Goal: Task Accomplishment & Management: Manage account settings

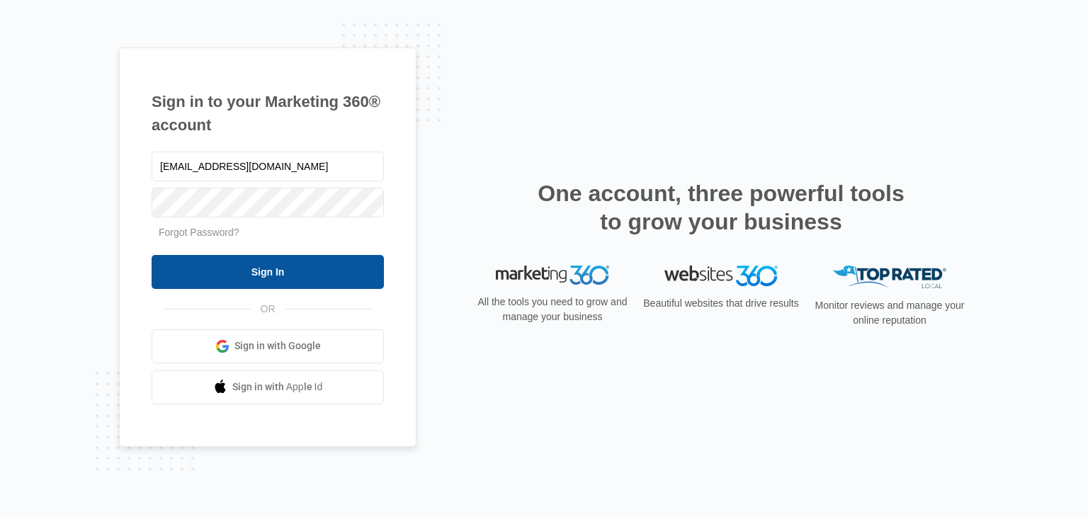
click at [210, 270] on input "Sign In" at bounding box center [268, 272] width 232 height 34
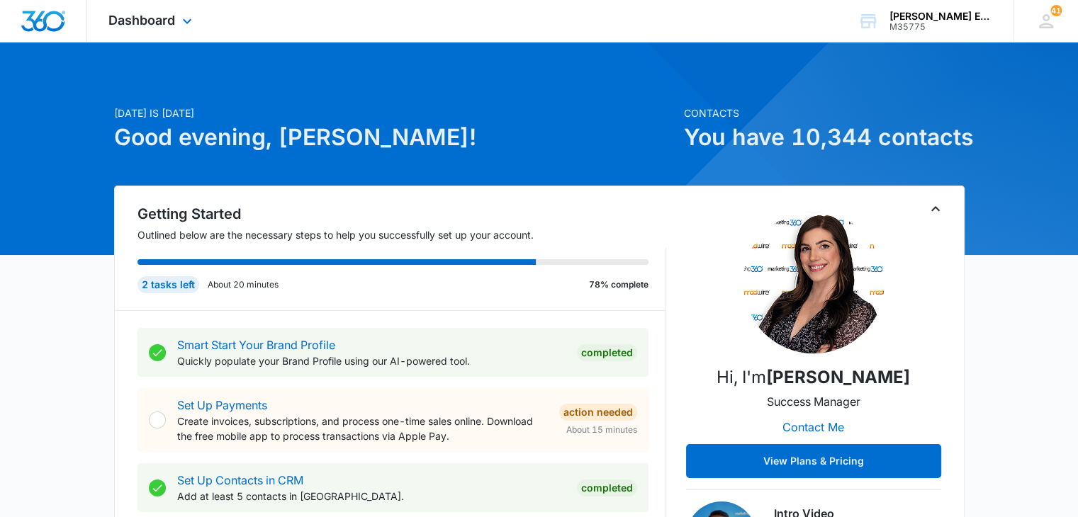
click at [177, 24] on div "Dashboard Apps Reputation Websites Forms CRM Email Social Shop Payments POS Con…" at bounding box center [152, 21] width 130 height 42
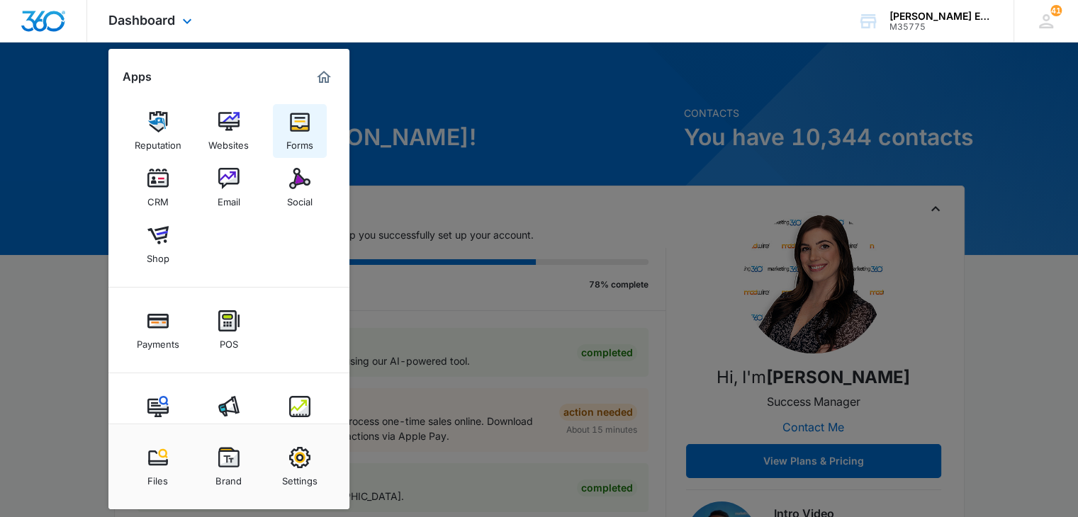
click at [298, 131] on img at bounding box center [299, 121] width 21 height 21
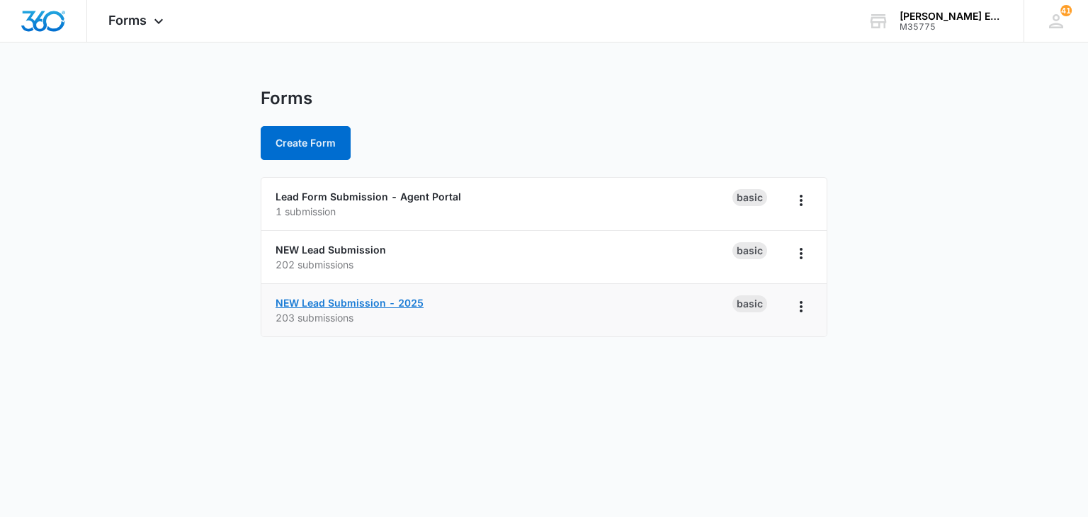
click at [402, 300] on link "NEW Lead Submission - 2025" at bounding box center [350, 303] width 148 height 12
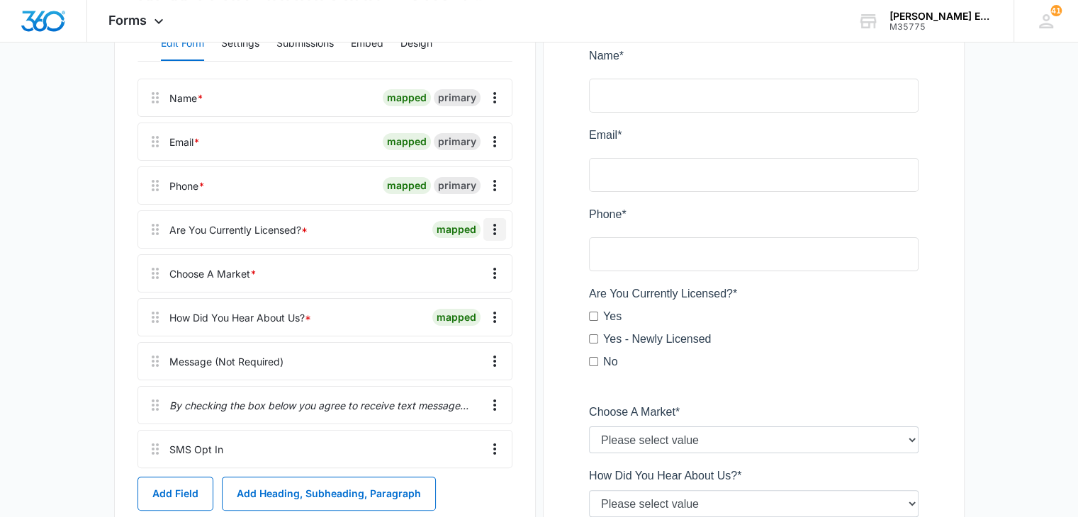
click at [499, 231] on icon "Overflow Menu" at bounding box center [494, 229] width 17 height 17
click at [452, 265] on div "Edit" at bounding box center [456, 269] width 30 height 10
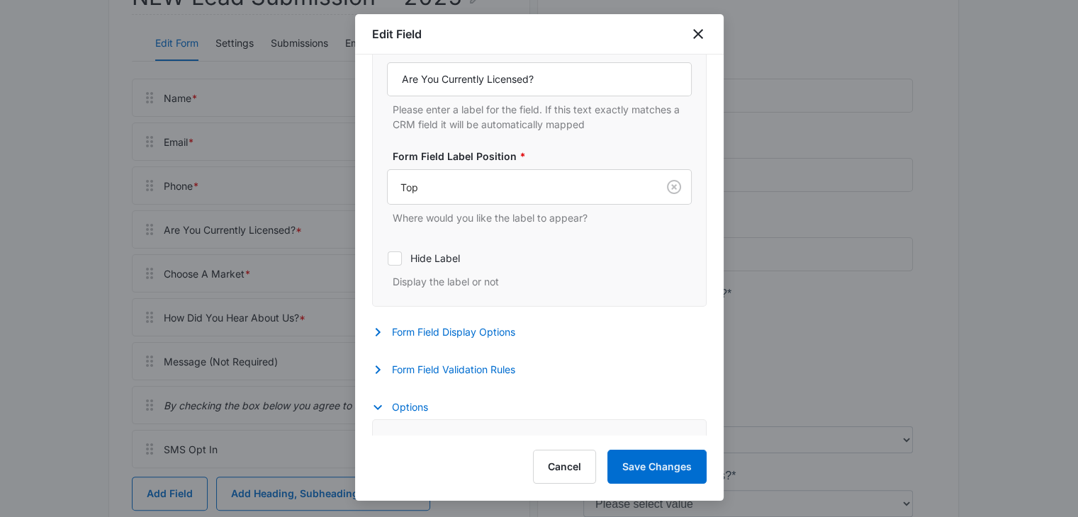
scroll to position [364, 0]
click at [440, 335] on button "Form Field Display Options" at bounding box center [450, 332] width 157 height 17
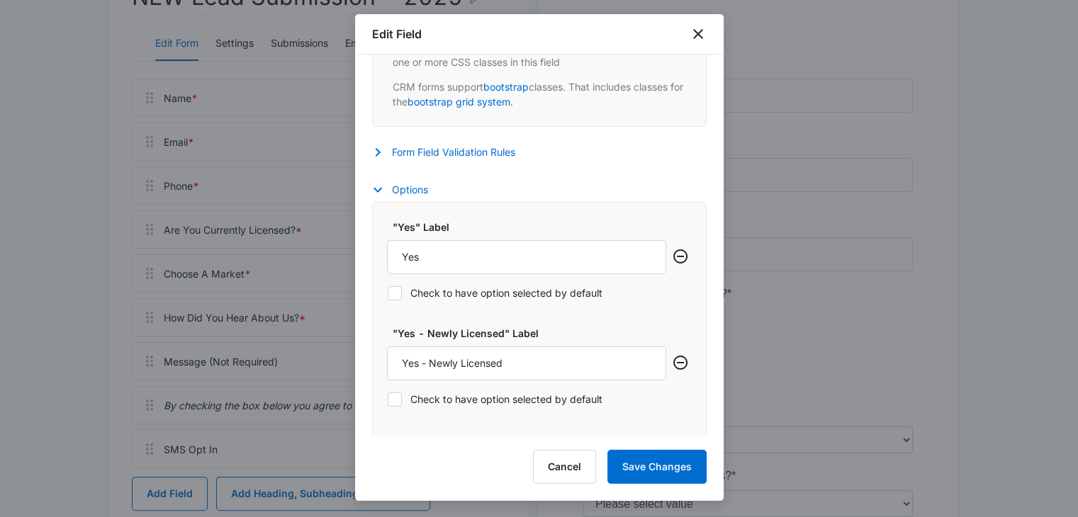
scroll to position [1001, 0]
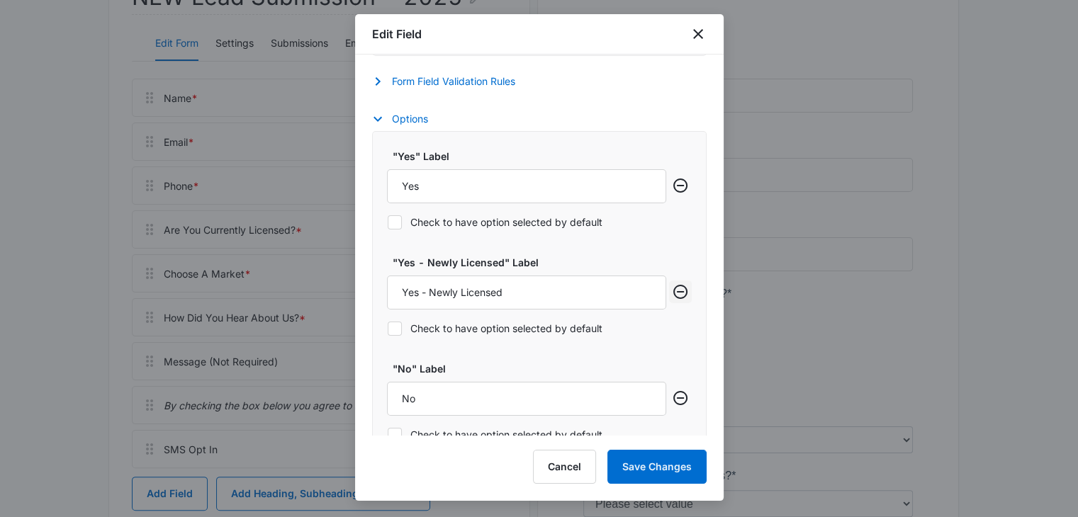
click at [672, 290] on icon "Remove row" at bounding box center [680, 291] width 17 height 17
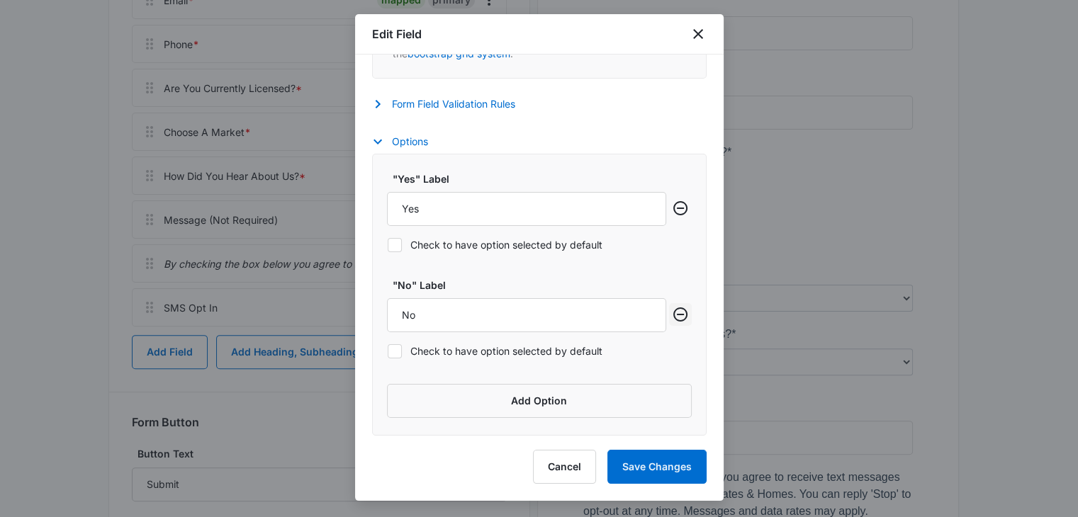
scroll to position [354, 0]
click at [653, 471] on button "Save Changes" at bounding box center [656, 467] width 99 height 34
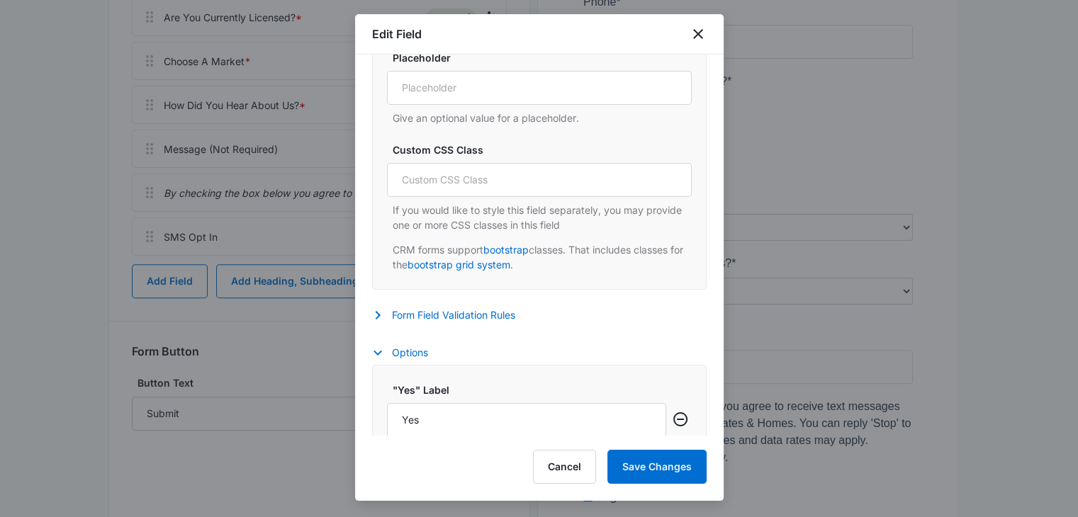
scroll to position [980, 0]
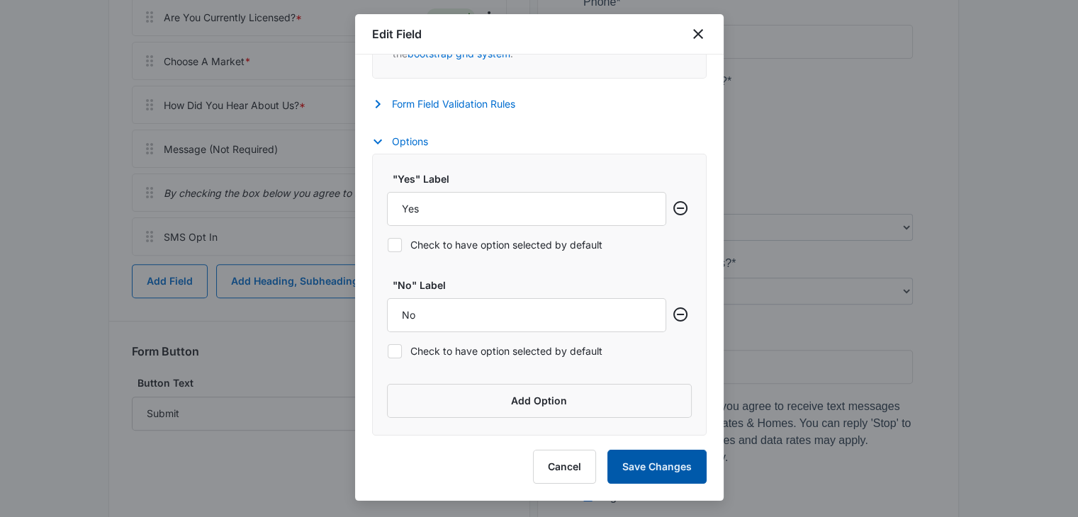
click at [670, 477] on button "Save Changes" at bounding box center [656, 467] width 99 height 34
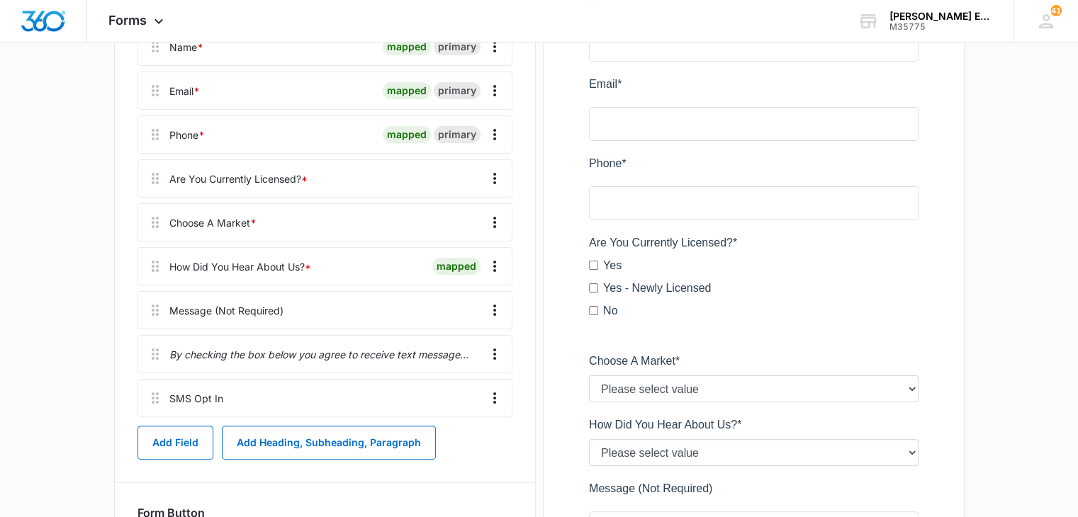
scroll to position [283, 0]
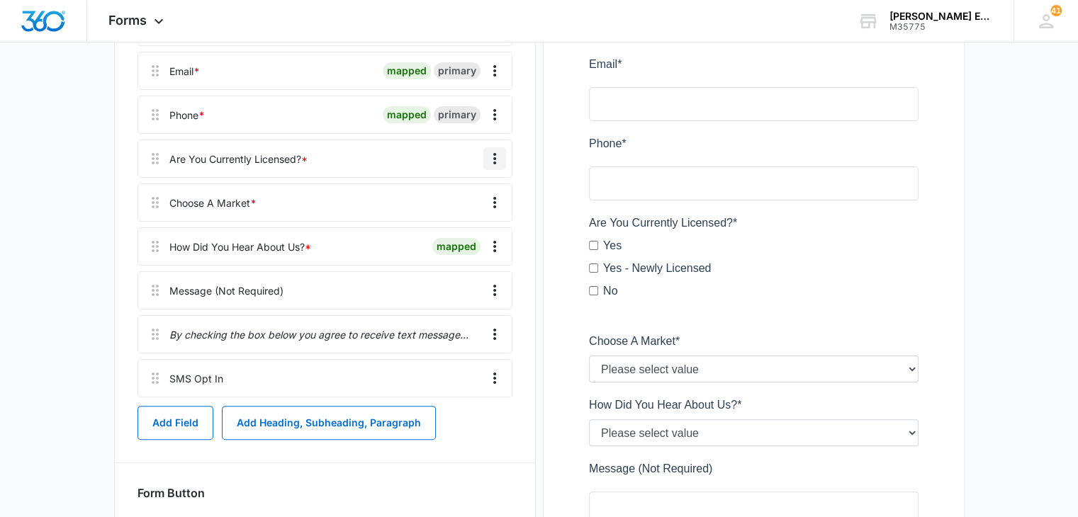
click at [495, 160] on icon "Overflow Menu" at bounding box center [494, 158] width 17 height 17
click at [463, 191] on button "Edit" at bounding box center [464, 198] width 81 height 21
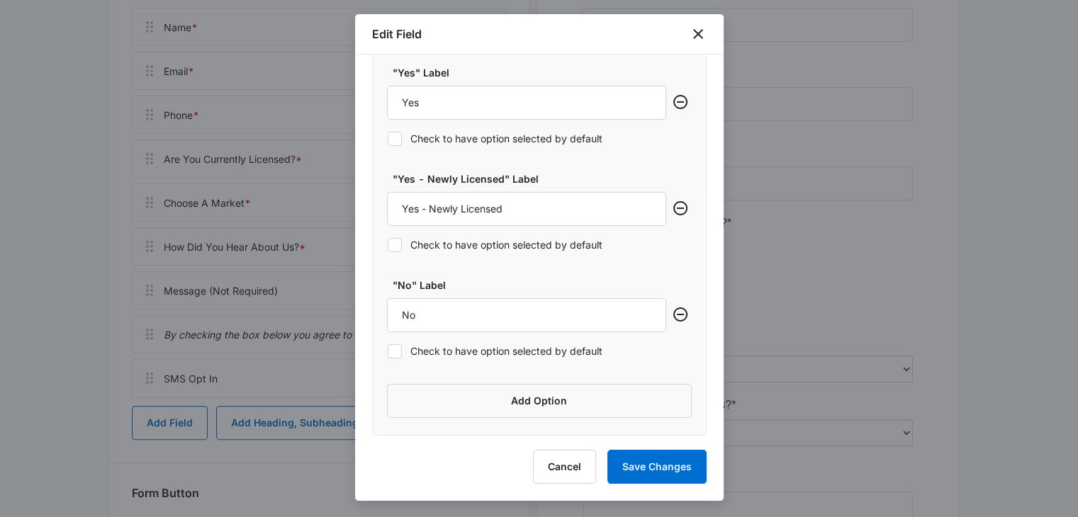
scroll to position [612, 0]
click at [673, 214] on icon "Remove row" at bounding box center [680, 208] width 14 height 14
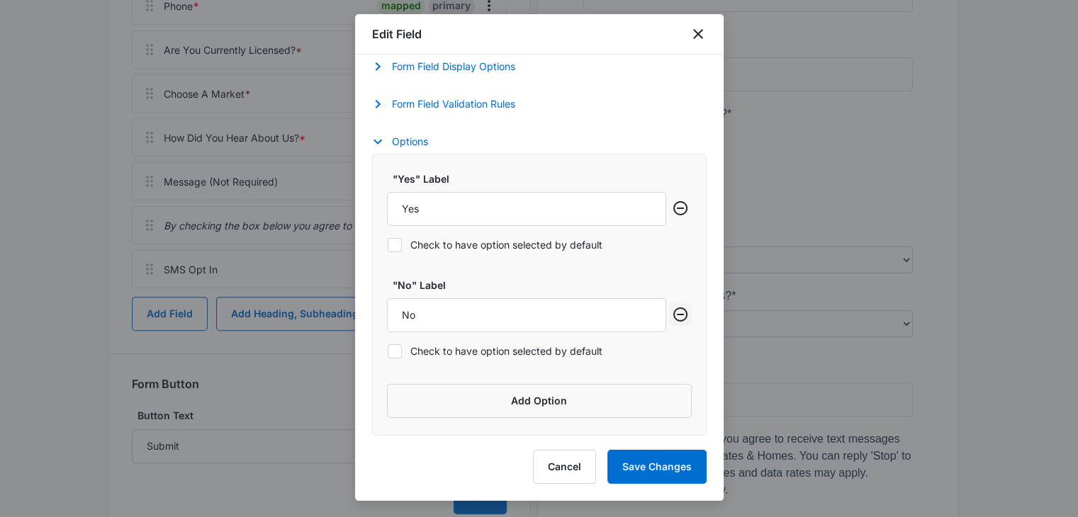
scroll to position [425, 0]
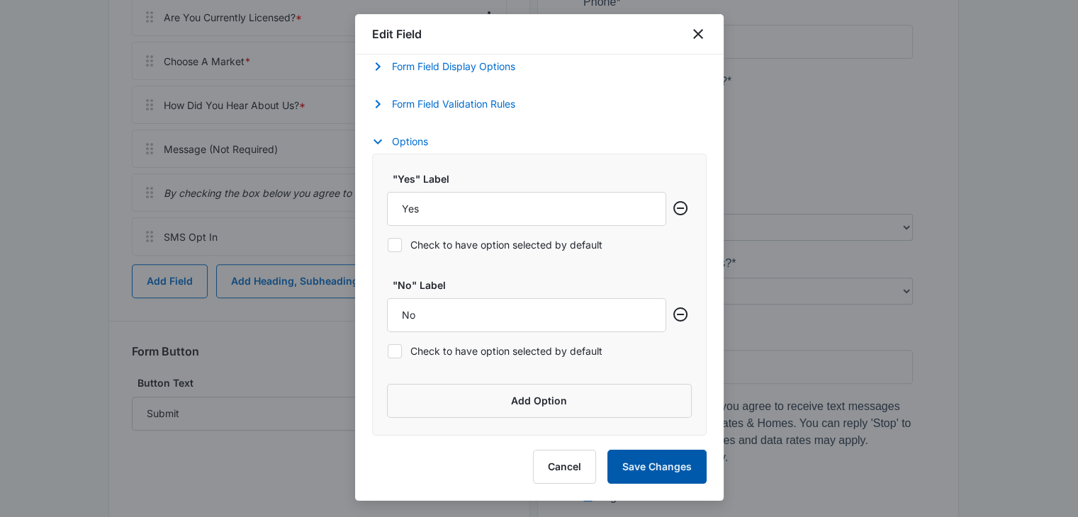
click at [660, 460] on button "Save Changes" at bounding box center [656, 467] width 99 height 34
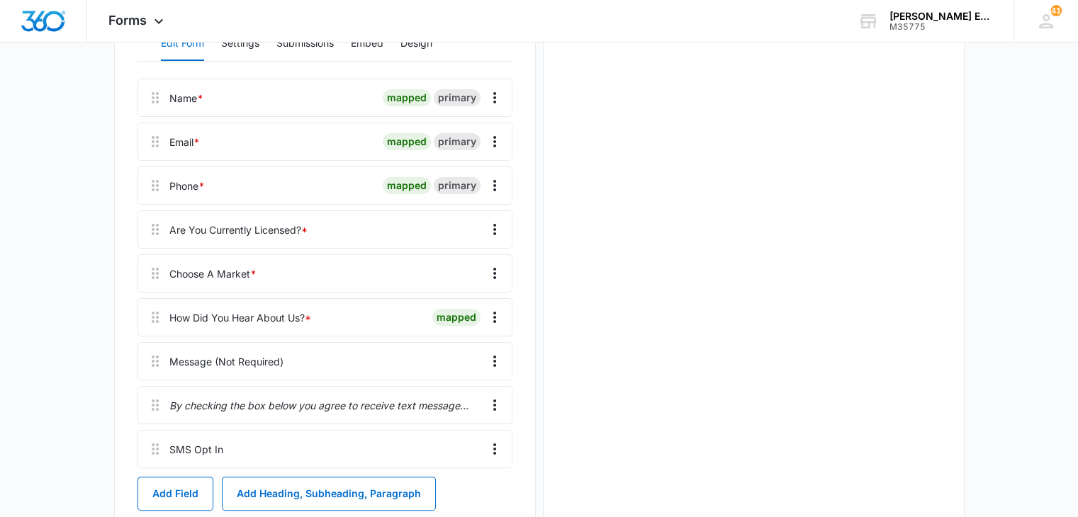
scroll to position [0, 0]
click at [492, 230] on icon "Overflow Menu" at bounding box center [494, 229] width 17 height 17
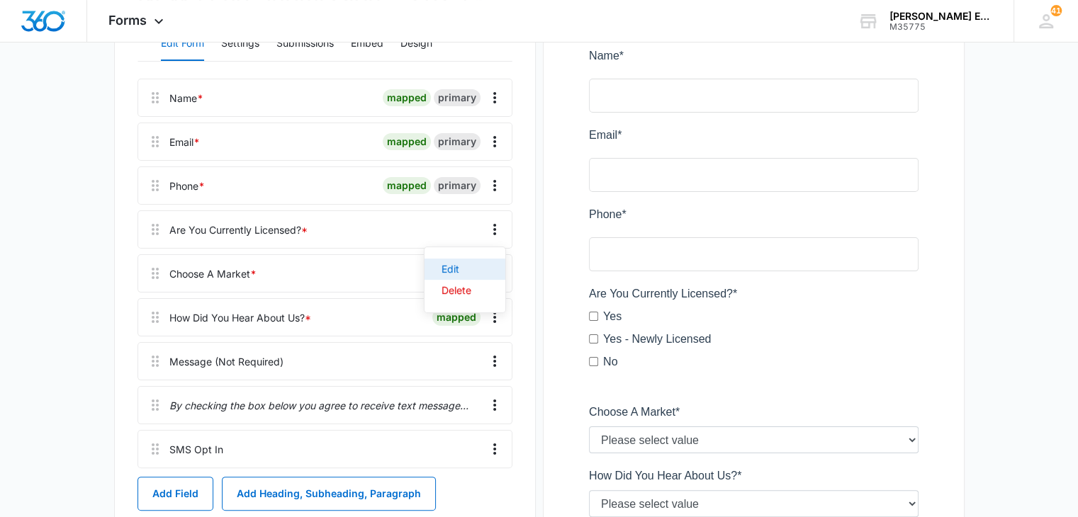
click at [445, 266] on div "Edit" at bounding box center [456, 269] width 30 height 10
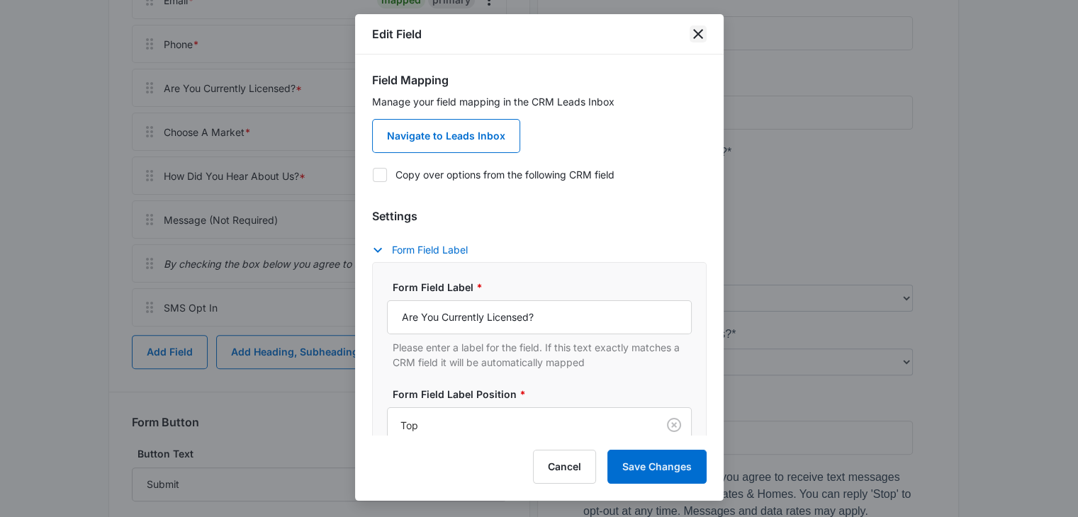
click at [695, 32] on icon "close" at bounding box center [698, 34] width 10 height 10
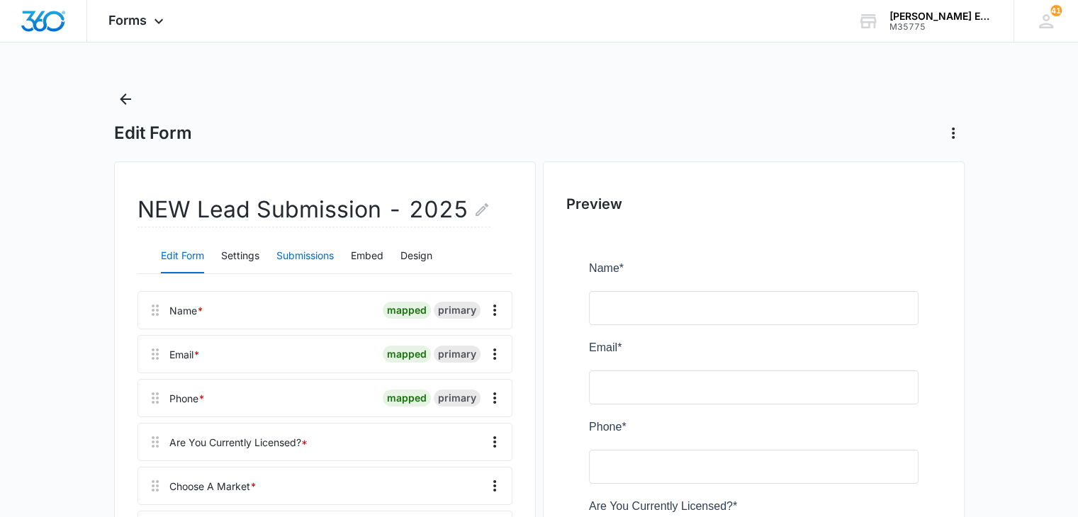
click at [303, 250] on button "Submissions" at bounding box center [304, 257] width 57 height 34
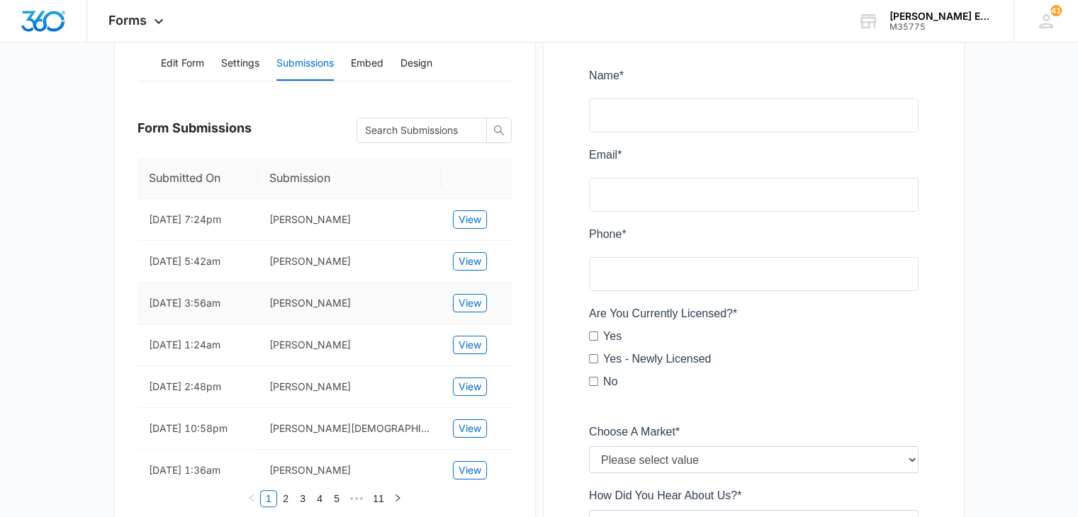
scroll to position [213, 0]
